Goal: Information Seeking & Learning: Find contact information

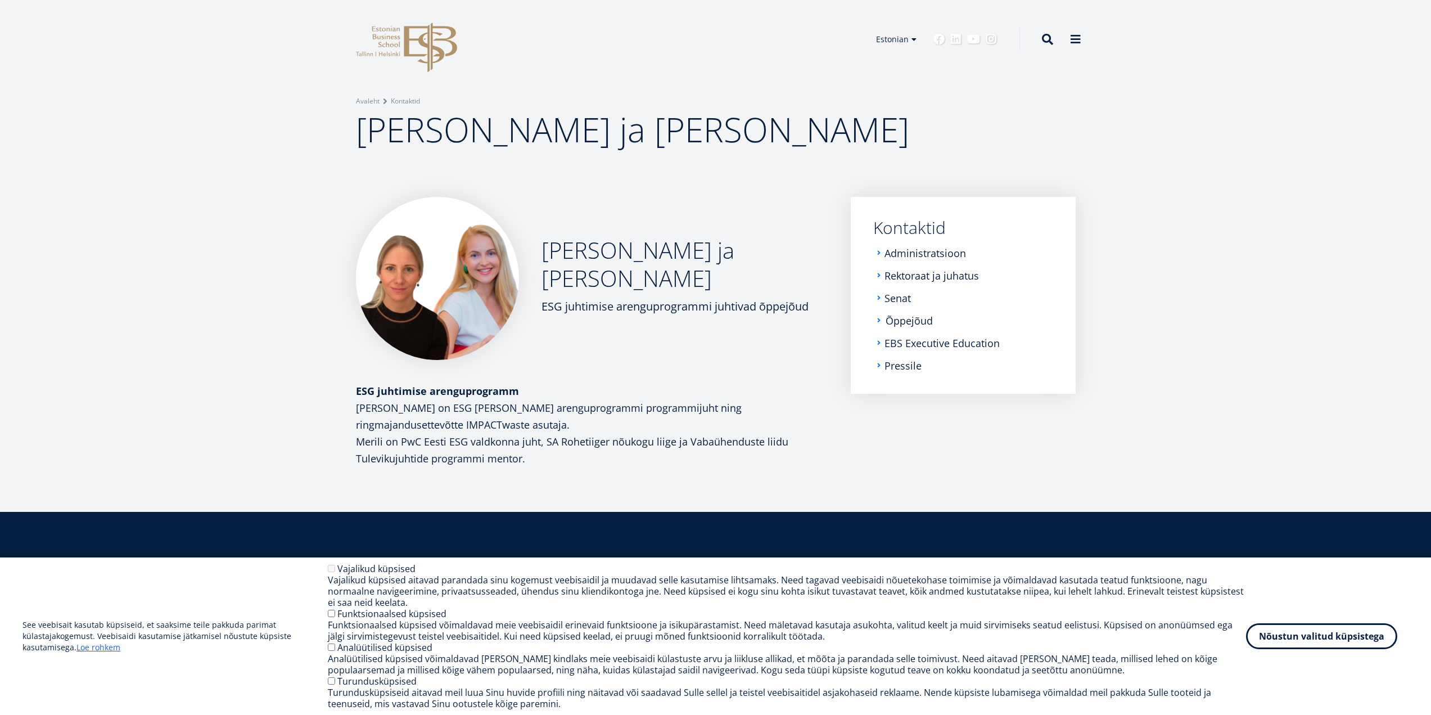
click at [909, 317] on link "Õppejõud" at bounding box center [909, 320] width 47 height 11
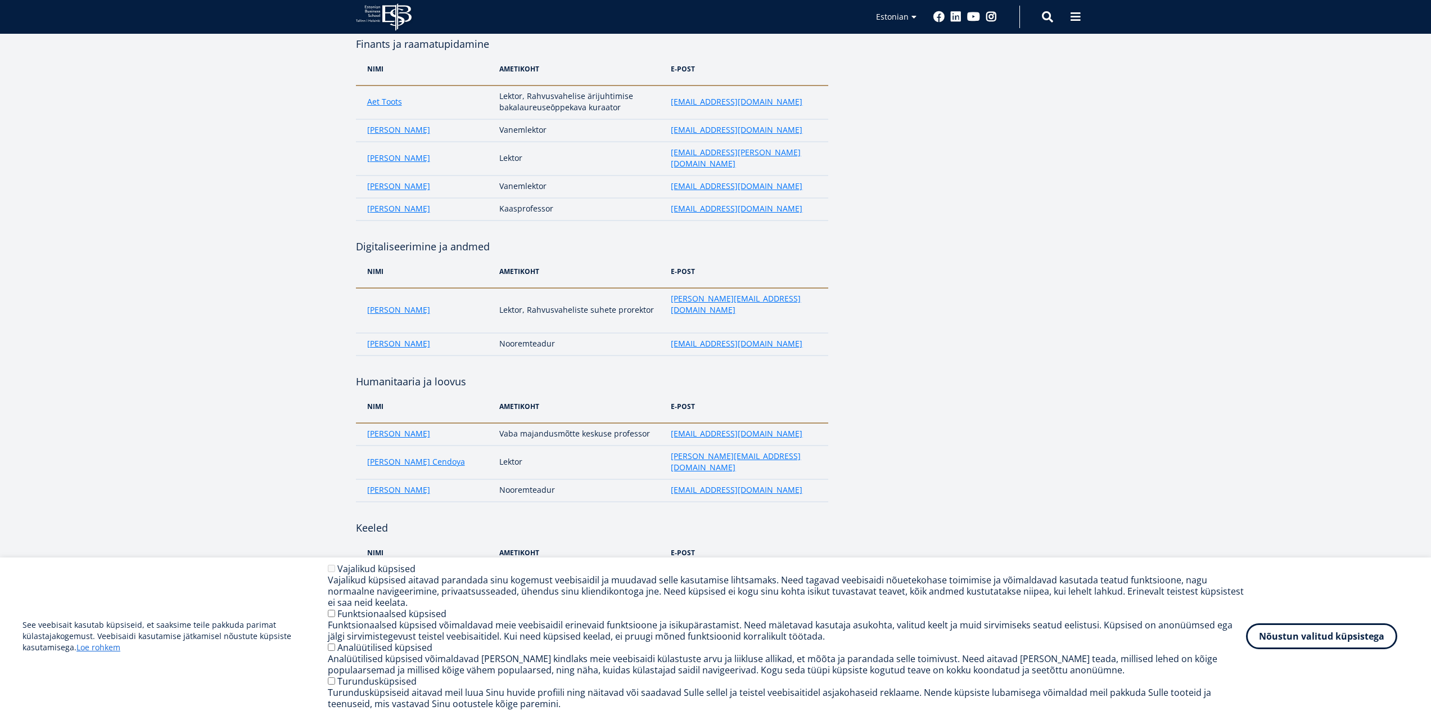
scroll to position [1856, 0]
click at [402, 601] on link "[PERSON_NAME]" at bounding box center [398, 606] width 63 height 11
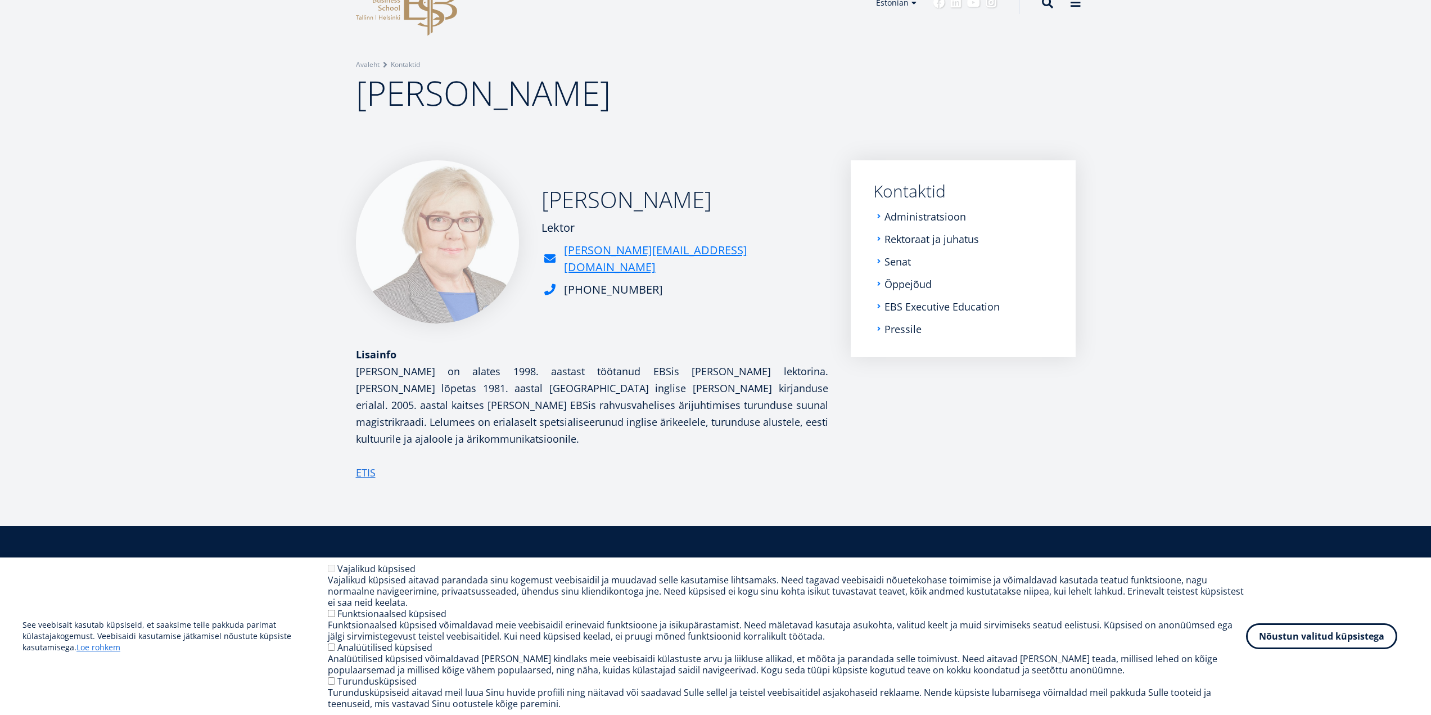
scroll to position [56, 0]
